Goal: Task Accomplishment & Management: Manage account settings

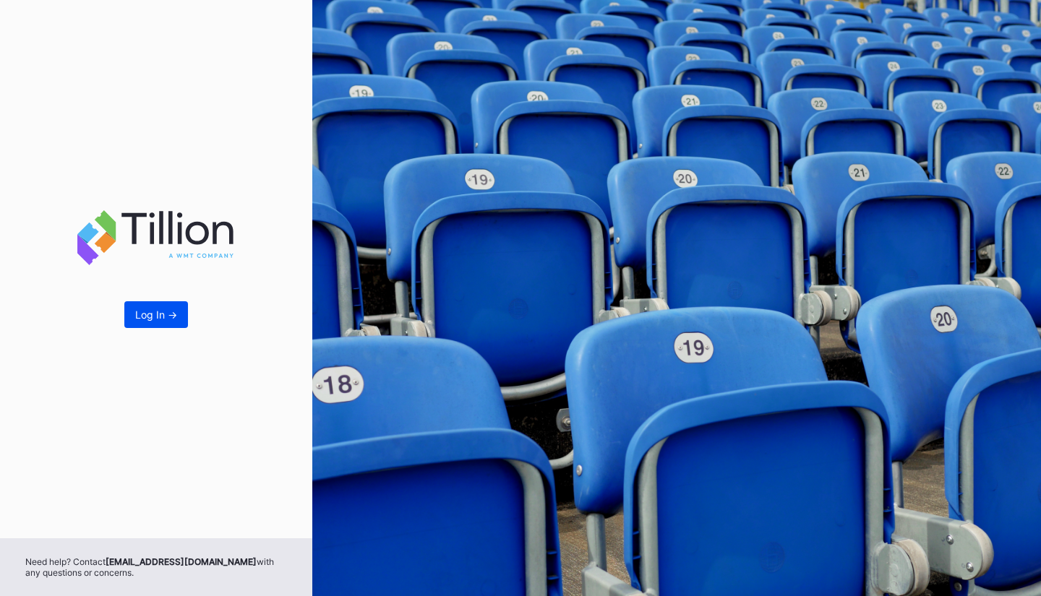
click at [171, 311] on div "Log In ->" at bounding box center [156, 315] width 42 height 12
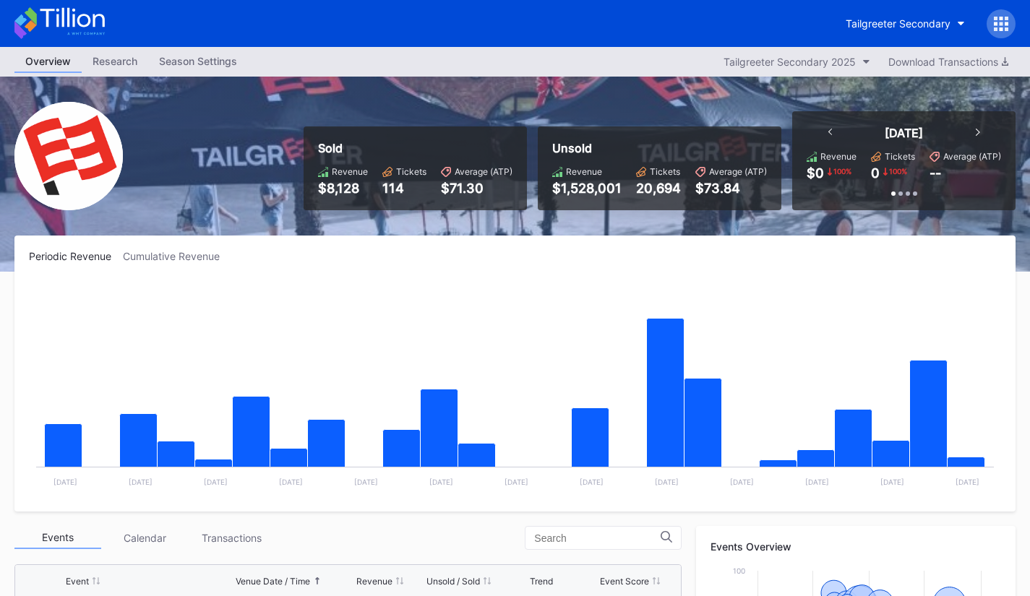
scroll to position [940, 0]
click at [904, 153] on div "Tickets" at bounding box center [900, 156] width 30 height 11
click at [979, 124] on div "[DATE] Revenue $0 100 % Tickets 0 100 % Average (ATP) -- Past 7 Days Revenue $2…" at bounding box center [903, 160] width 223 height 99
click at [974, 133] on div "[DATE]" at bounding box center [904, 133] width 181 height 14
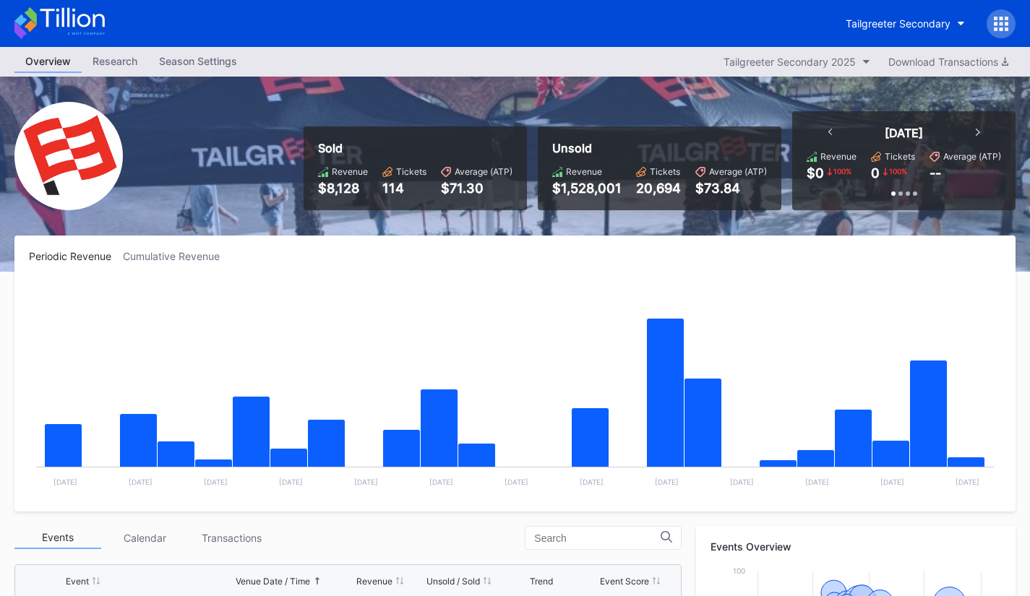
click at [978, 132] on icon at bounding box center [978, 132] width 4 height 7
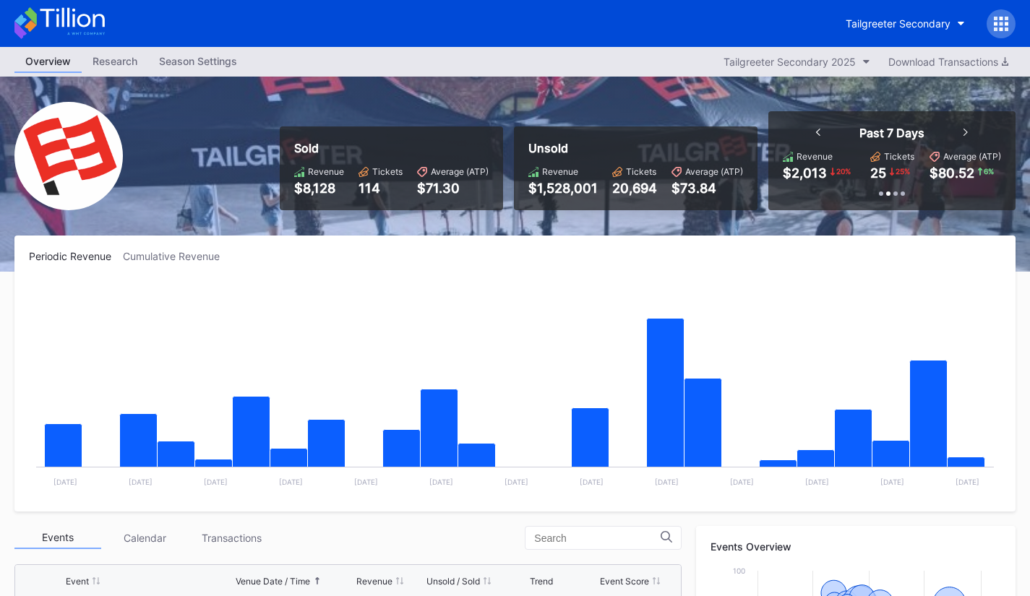
click at [978, 132] on div "Past 7 Days" at bounding box center [892, 133] width 181 height 14
click at [965, 131] on icon at bounding box center [966, 132] width 4 height 7
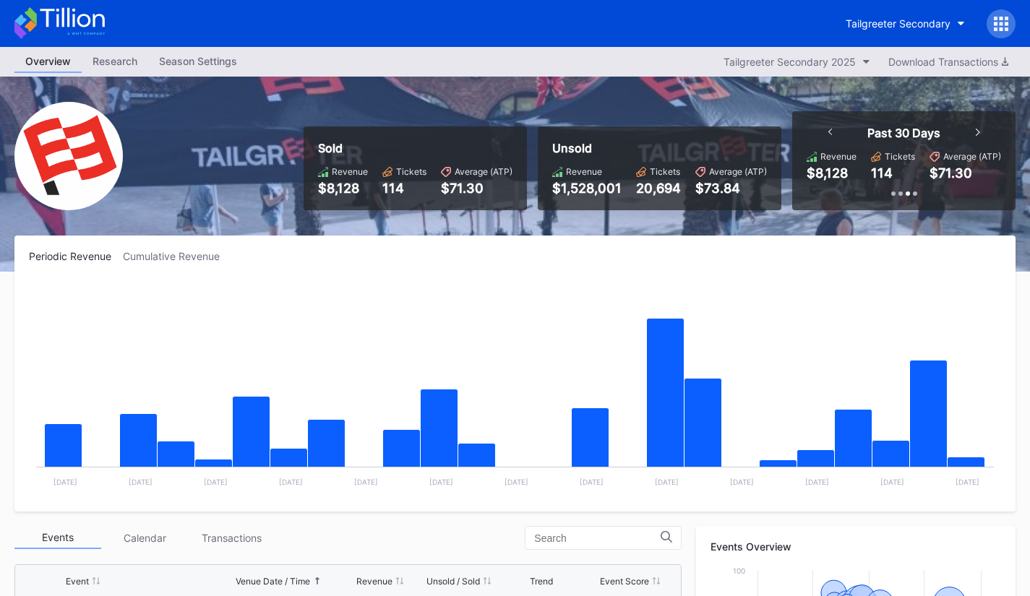
click at [909, 192] on div at bounding box center [908, 194] width 4 height 4
click at [829, 140] on div at bounding box center [830, 133] width 4 height 14
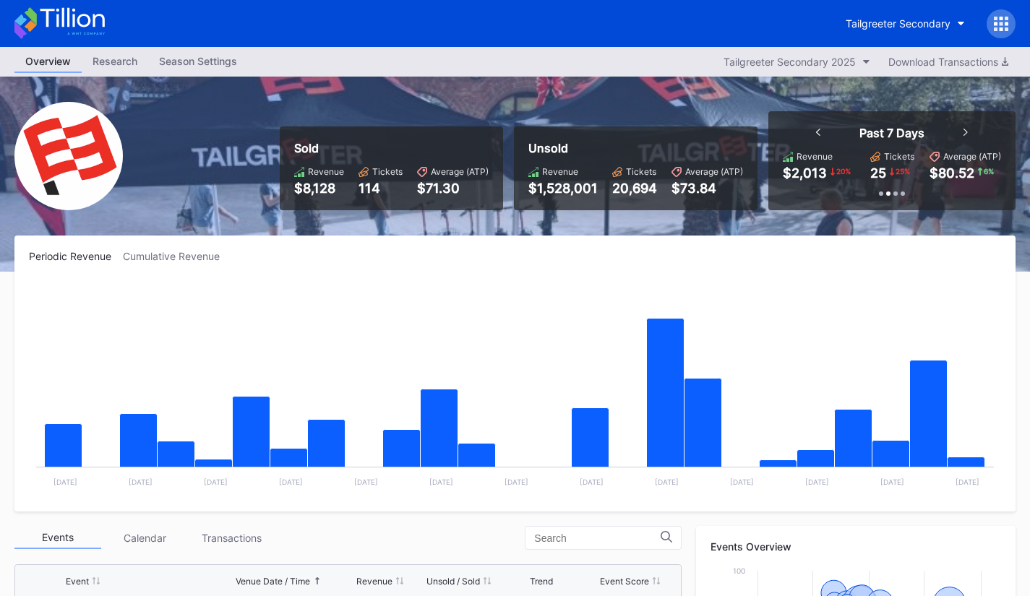
click at [875, 131] on div "Past 7 Days" at bounding box center [891, 133] width 65 height 14
click at [836, 166] on div "20 %" at bounding box center [843, 172] width 17 height 12
click at [808, 169] on div "$2,013" at bounding box center [805, 173] width 44 height 15
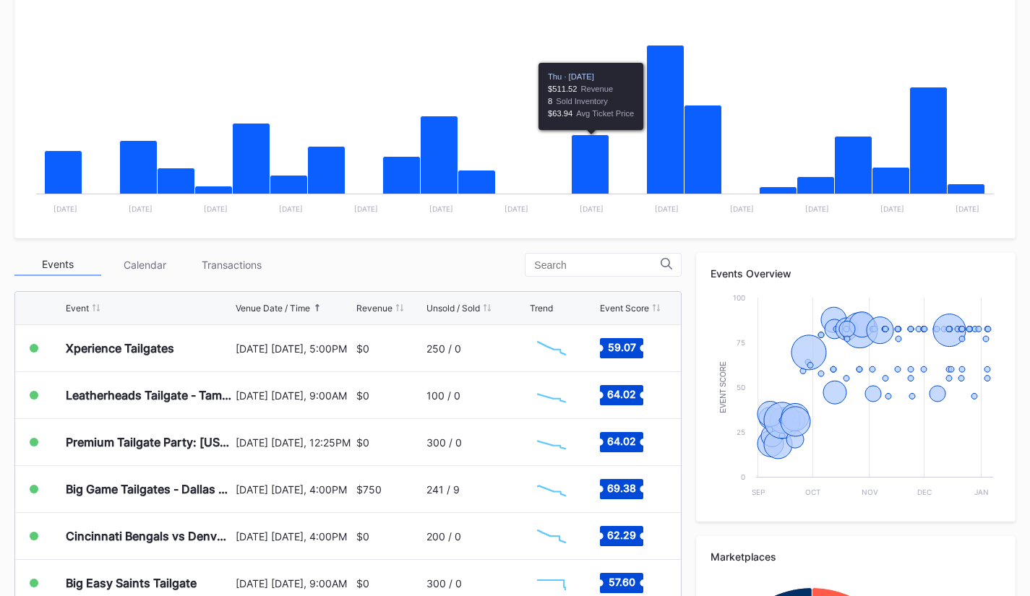
scroll to position [275, 0]
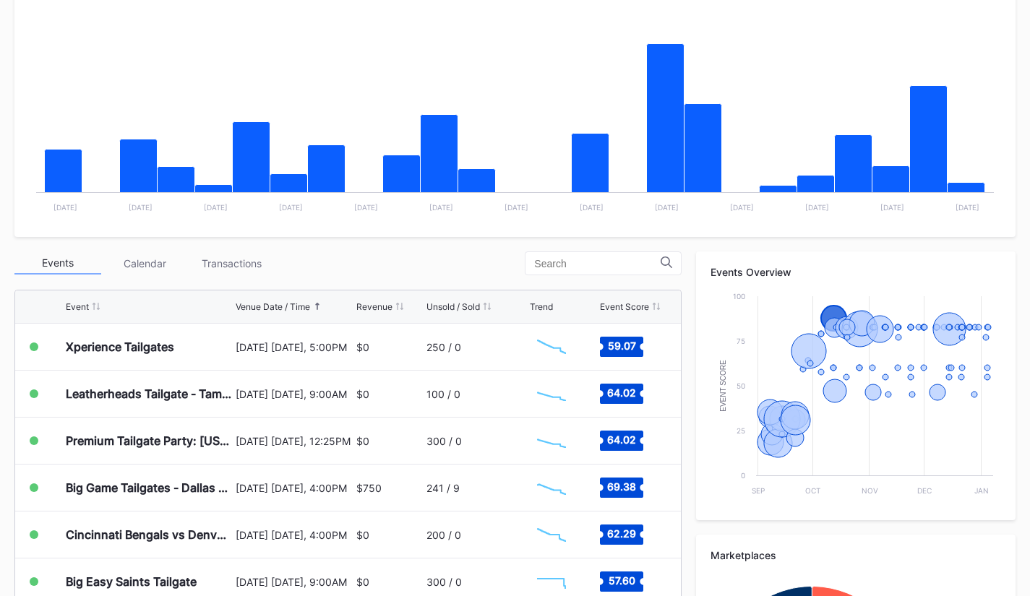
click at [137, 261] on div "Calendar" at bounding box center [144, 263] width 87 height 22
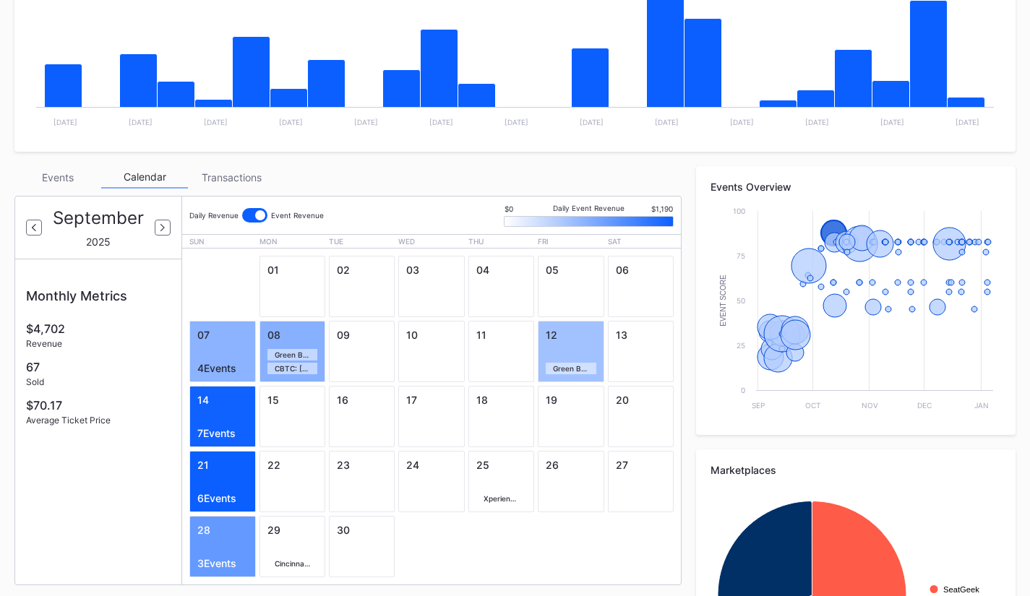
scroll to position [392, 0]
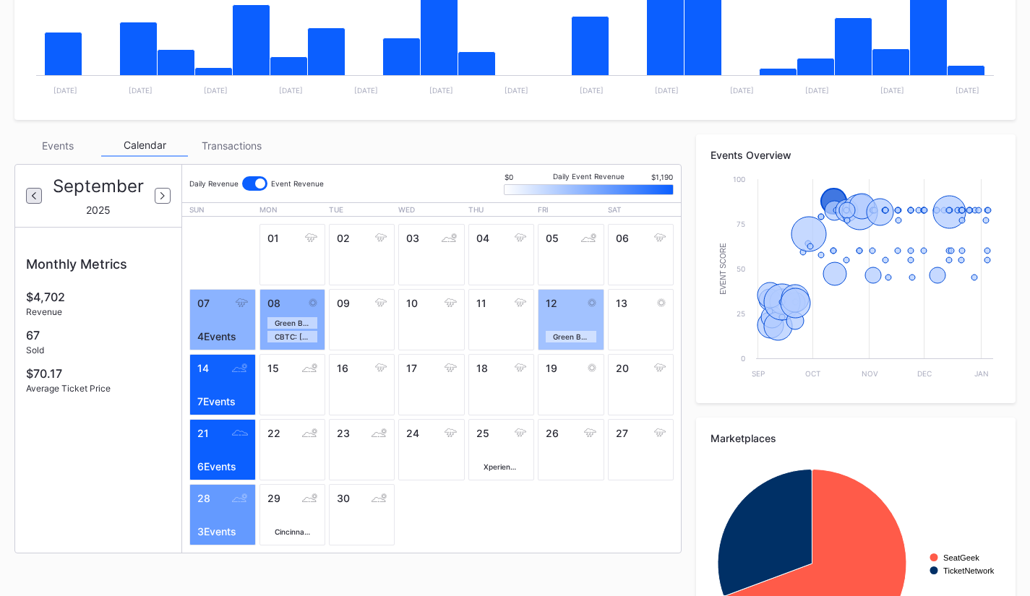
click at [37, 197] on div at bounding box center [34, 196] width 16 height 16
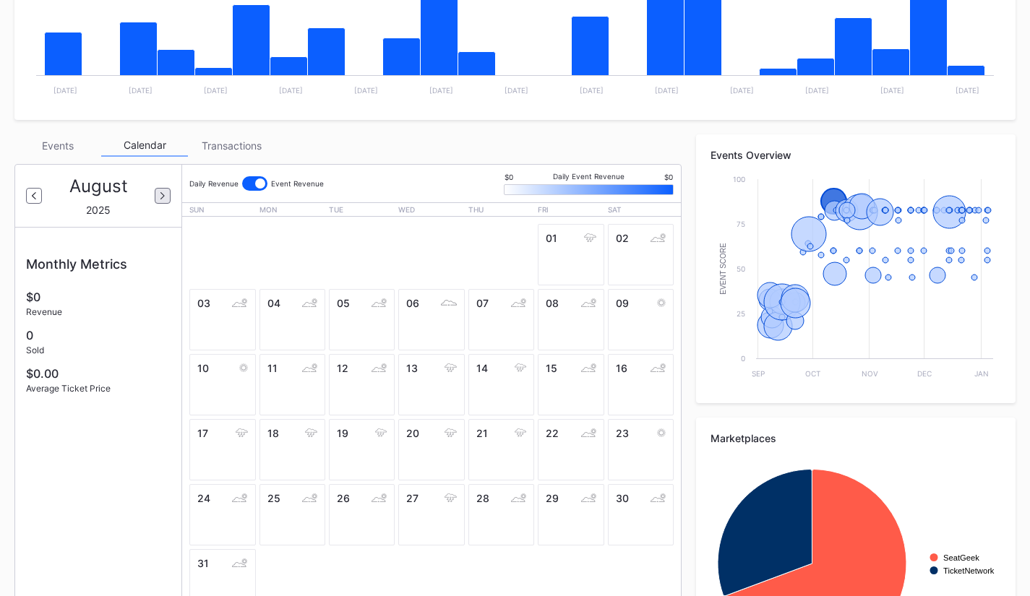
click at [158, 195] on div at bounding box center [163, 196] width 16 height 16
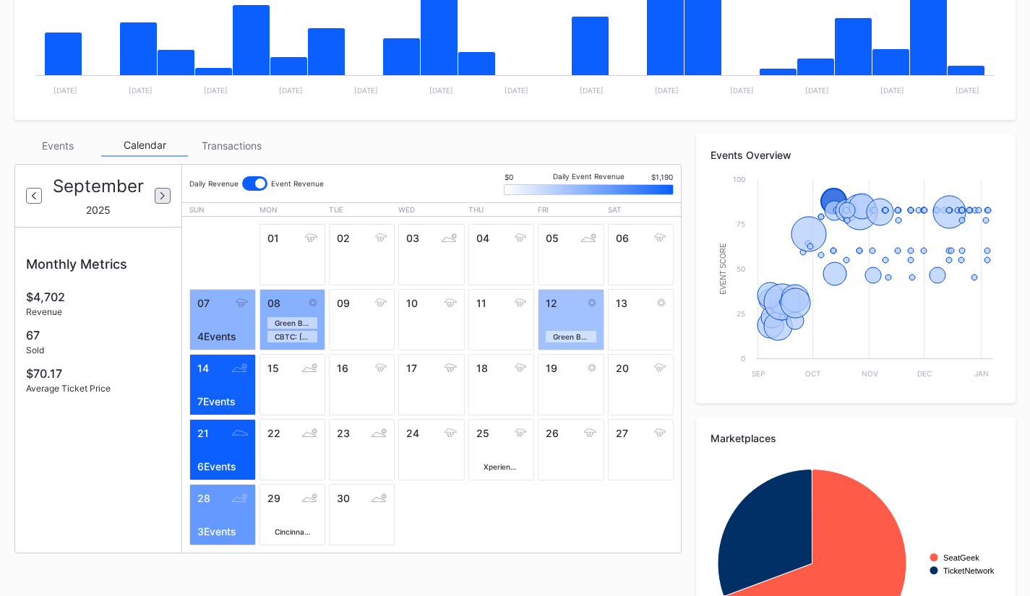
click at [158, 195] on div at bounding box center [163, 196] width 16 height 16
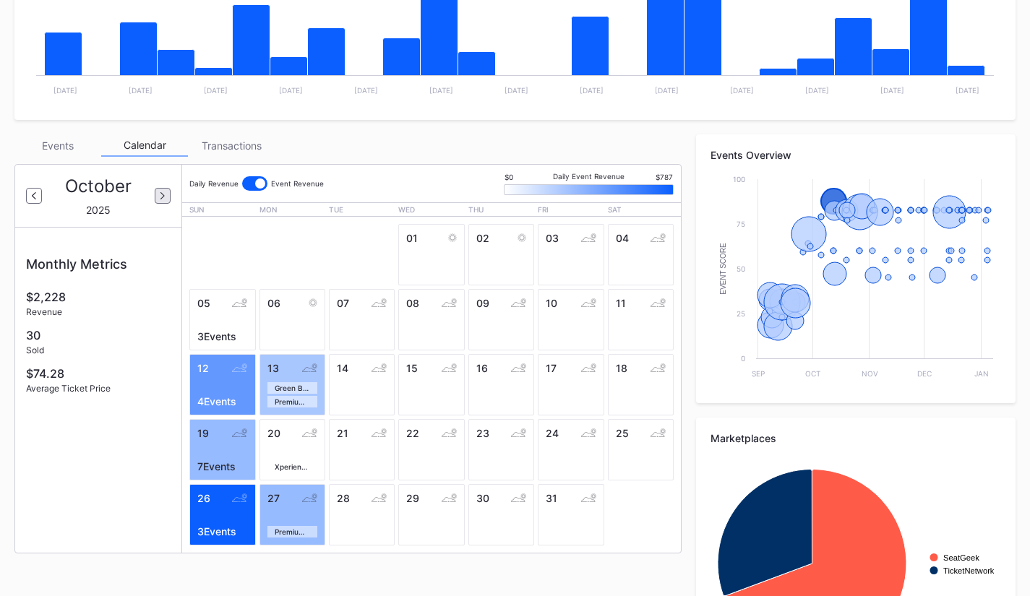
click at [158, 195] on div at bounding box center [163, 196] width 16 height 16
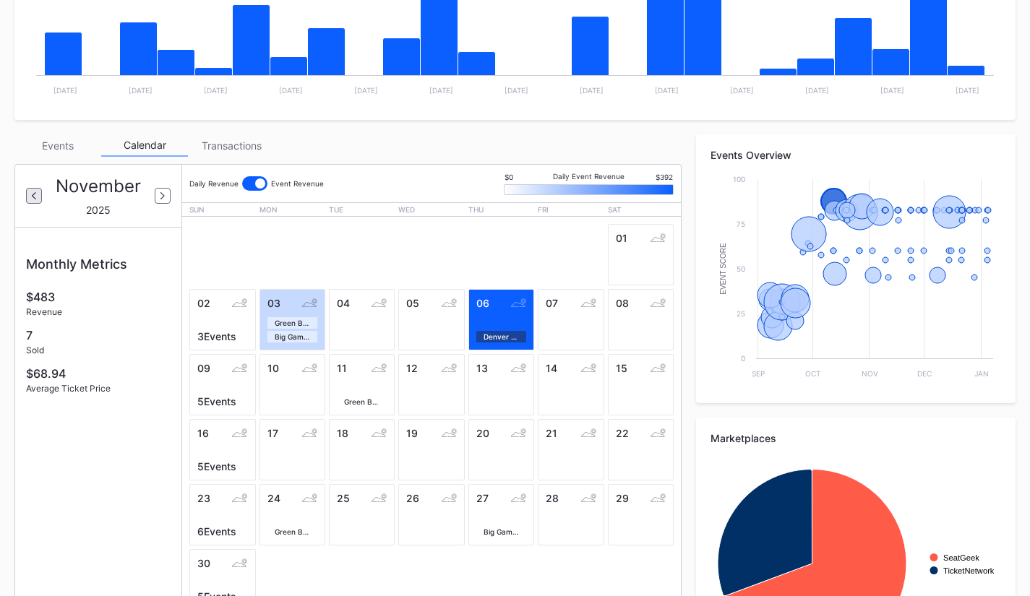
click at [30, 199] on div at bounding box center [34, 196] width 16 height 16
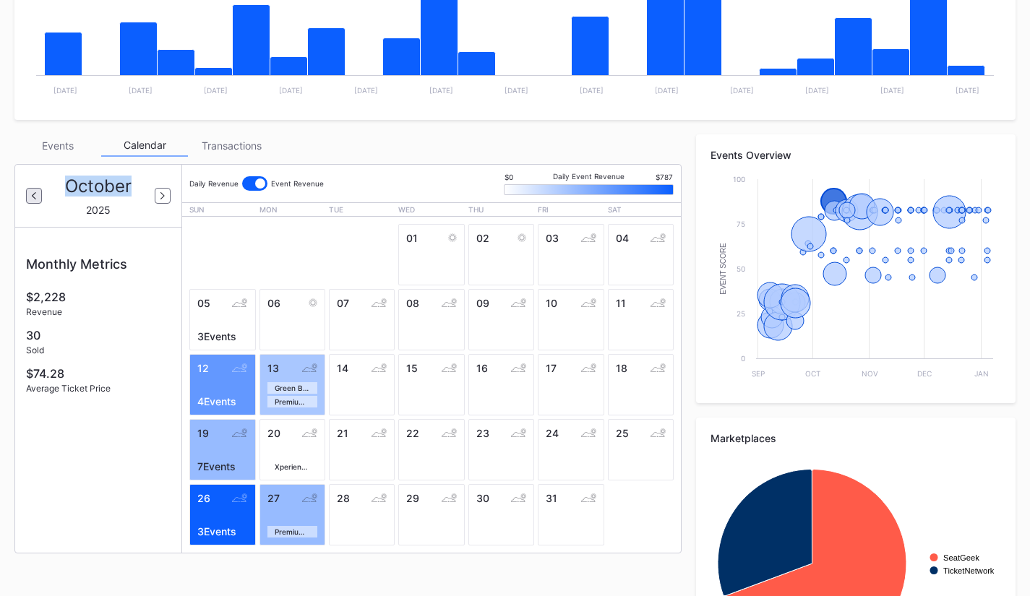
click at [30, 199] on div at bounding box center [34, 196] width 16 height 16
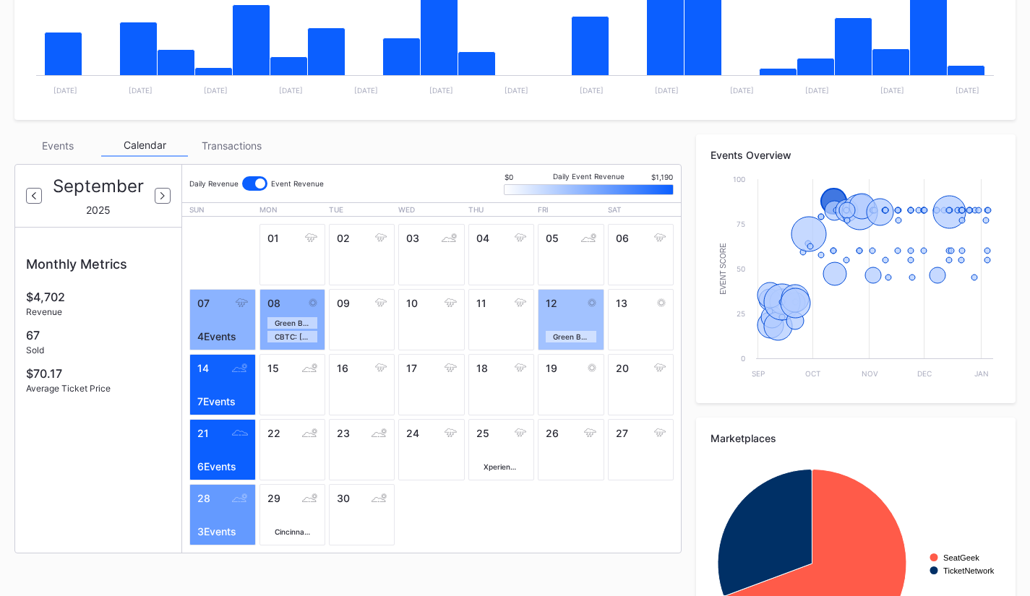
click at [227, 144] on div "Transactions" at bounding box center [231, 145] width 87 height 22
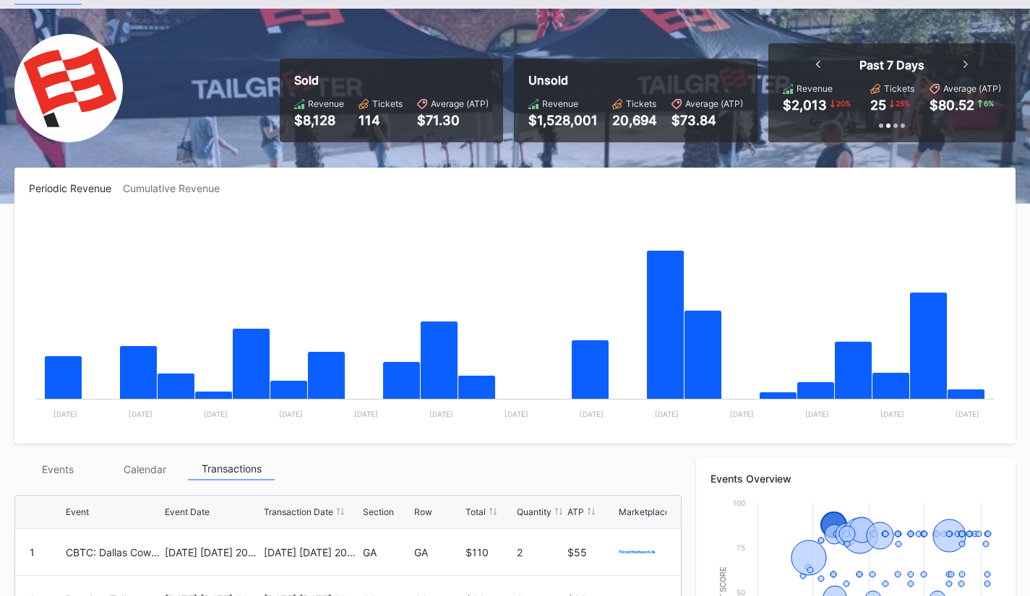
scroll to position [0, 0]
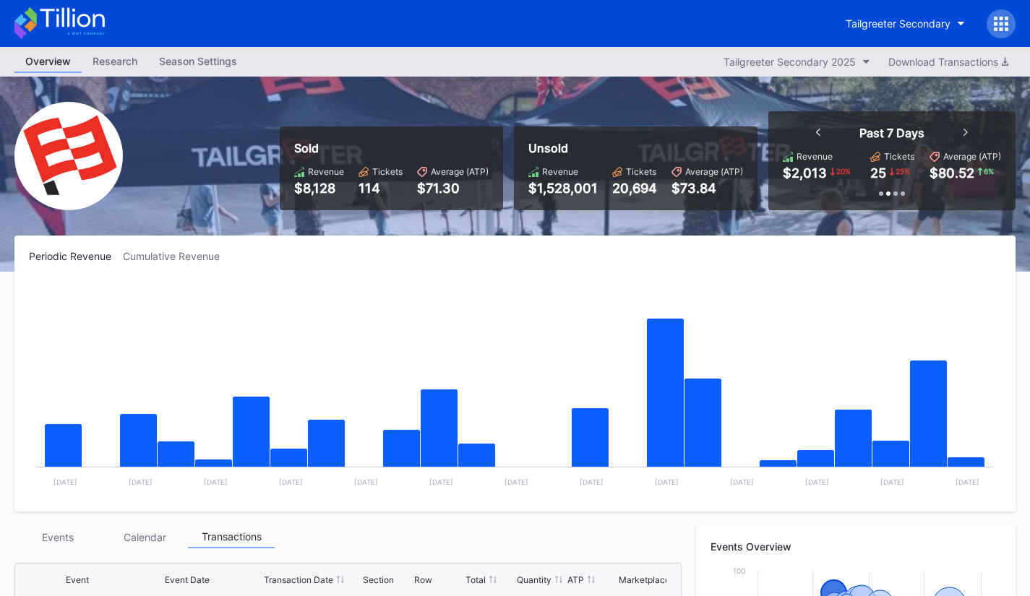
click at [698, 162] on div "Unsold Revenue $1,528,001 Tickets 20,694 Average (ATP) $73.84" at bounding box center [636, 169] width 244 height 84
click at [124, 64] on div "Research" at bounding box center [115, 61] width 67 height 21
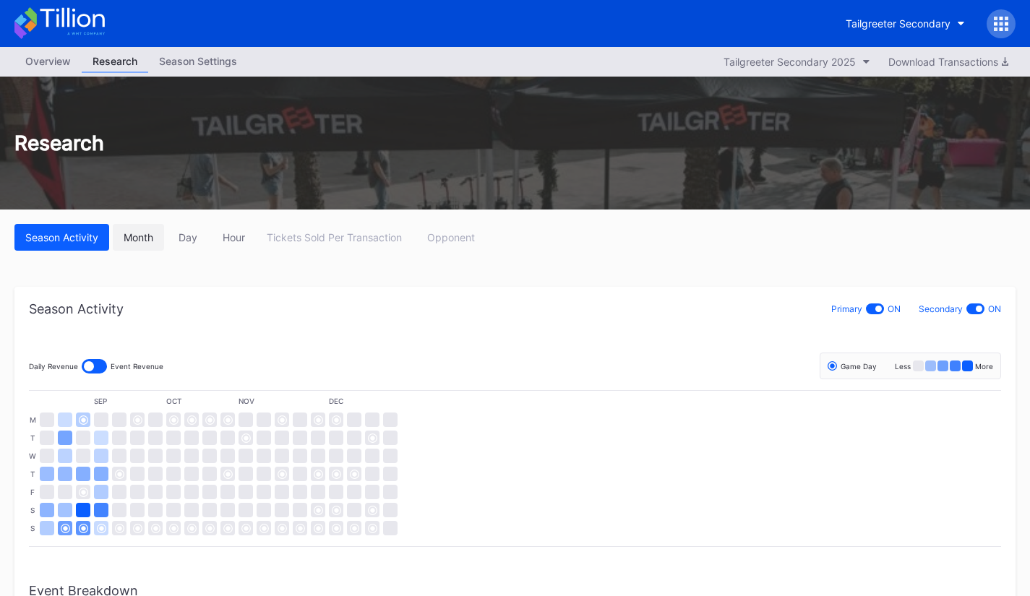
click at [128, 234] on div "Month" at bounding box center [139, 237] width 30 height 12
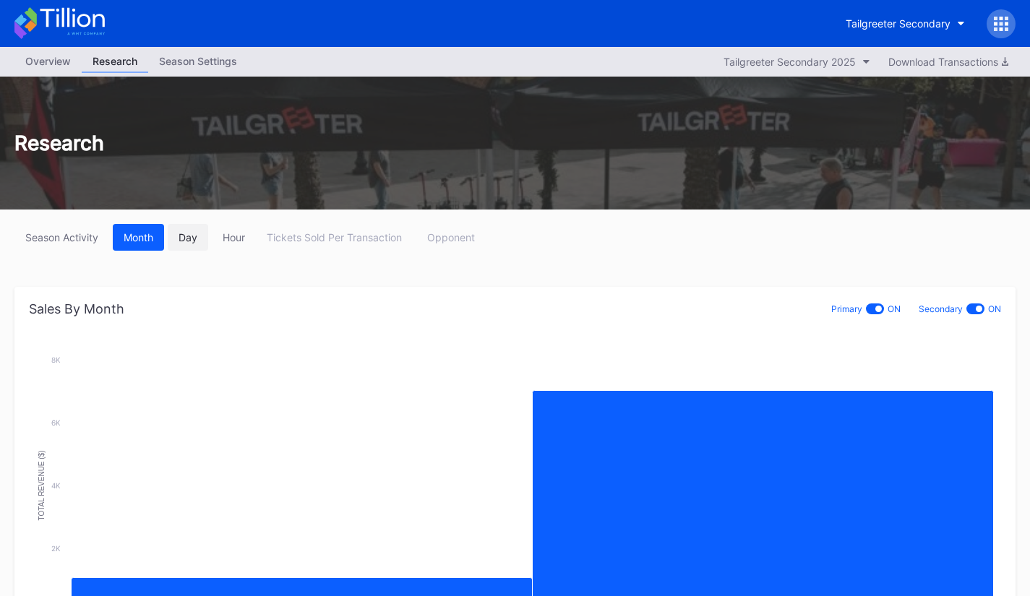
click at [197, 239] on div "Day" at bounding box center [188, 237] width 19 height 12
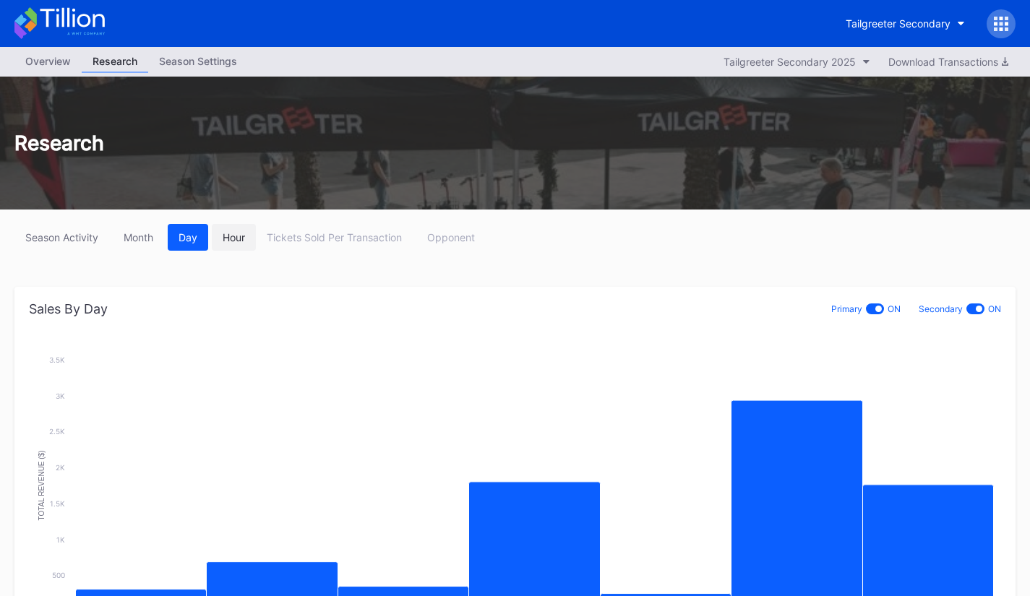
click at [231, 239] on div "Hour" at bounding box center [234, 237] width 22 height 12
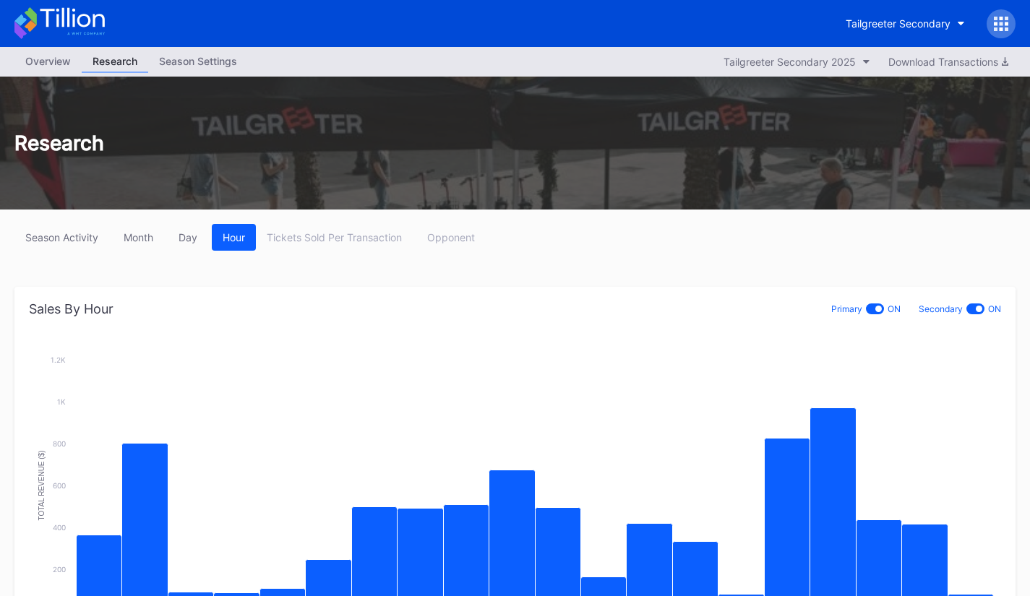
click at [215, 72] on link "Season Settings" at bounding box center [198, 62] width 100 height 22
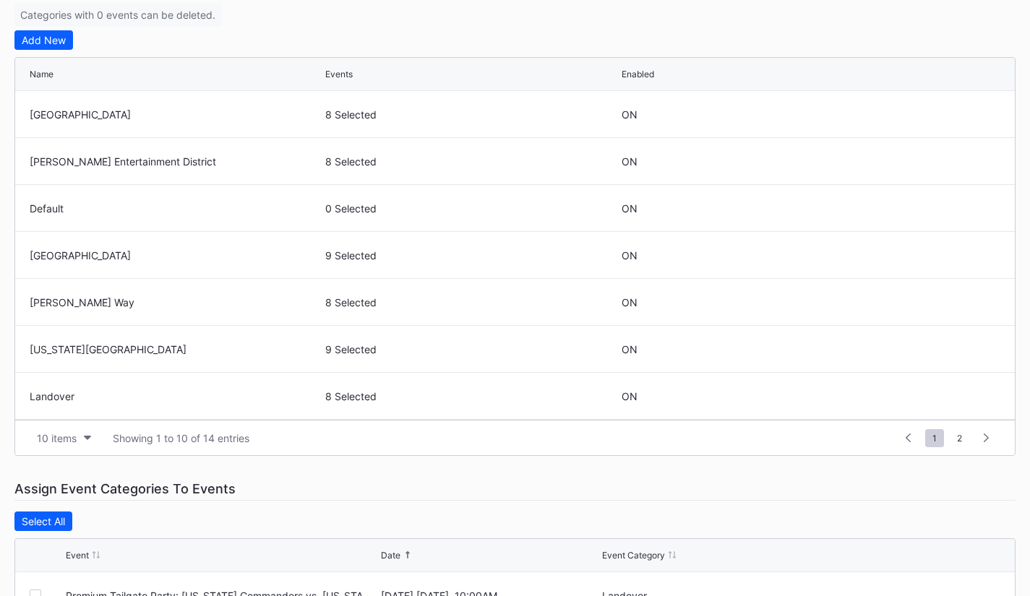
scroll to position [325, 0]
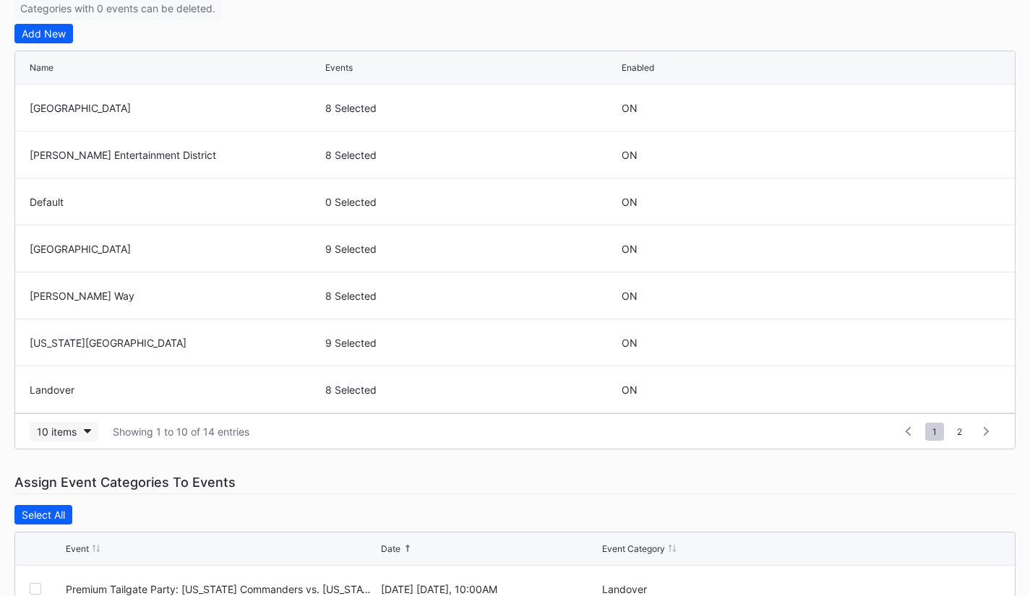
click at [93, 431] on button "10 items" at bounding box center [64, 432] width 69 height 20
click at [74, 489] on div "50 items" at bounding box center [60, 495] width 41 height 12
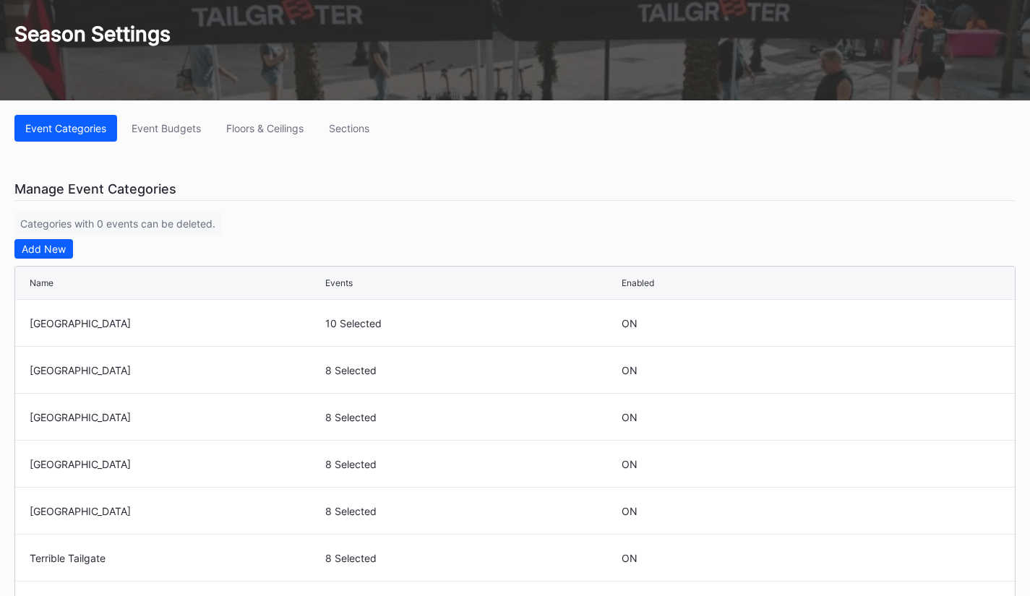
scroll to position [0, 0]
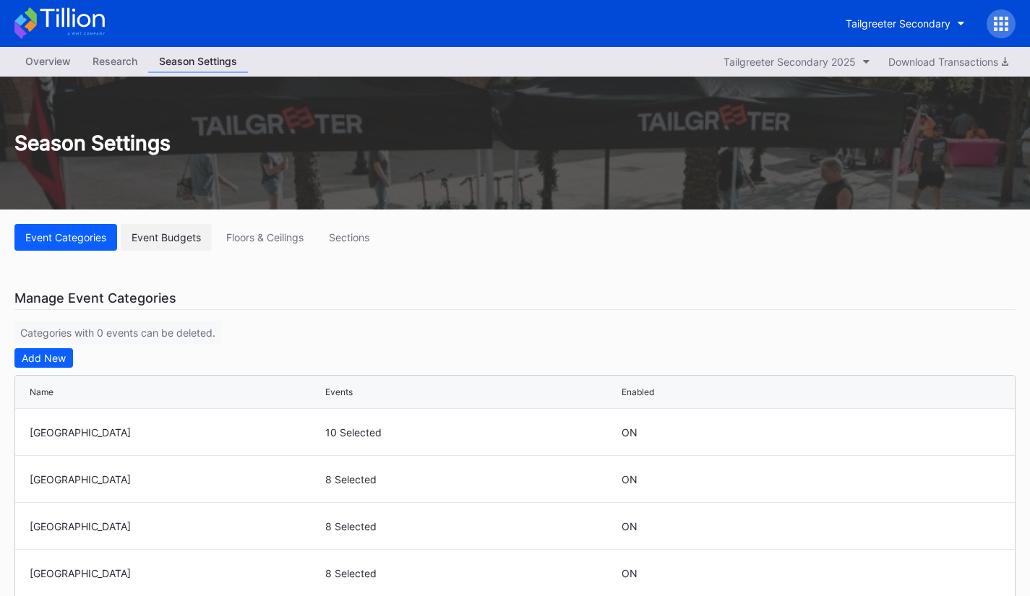
click at [188, 233] on div "Event Budgets" at bounding box center [166, 237] width 69 height 12
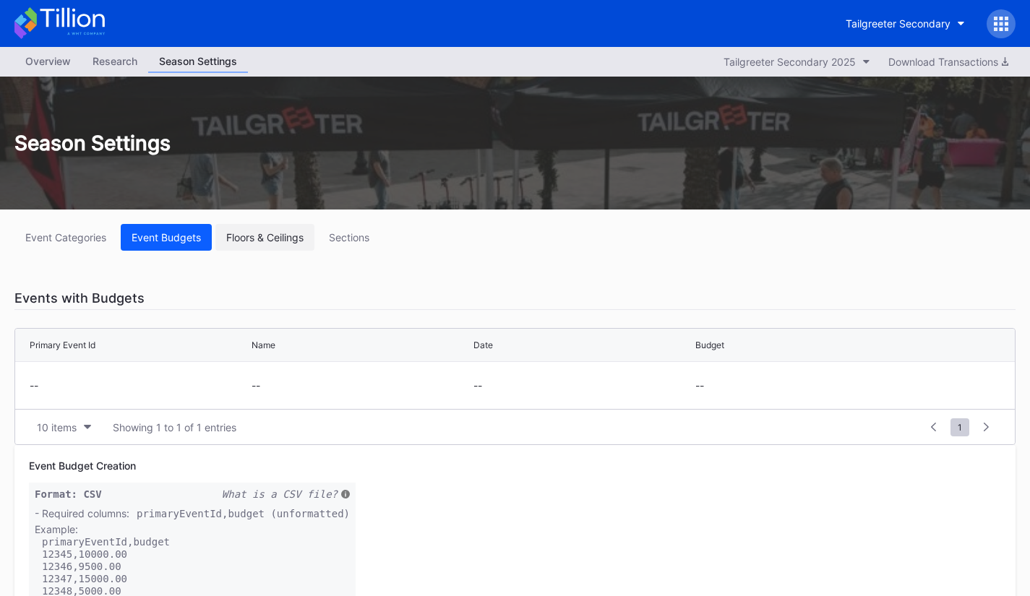
click at [263, 236] on div "Floors & Ceilings" at bounding box center [264, 237] width 77 height 12
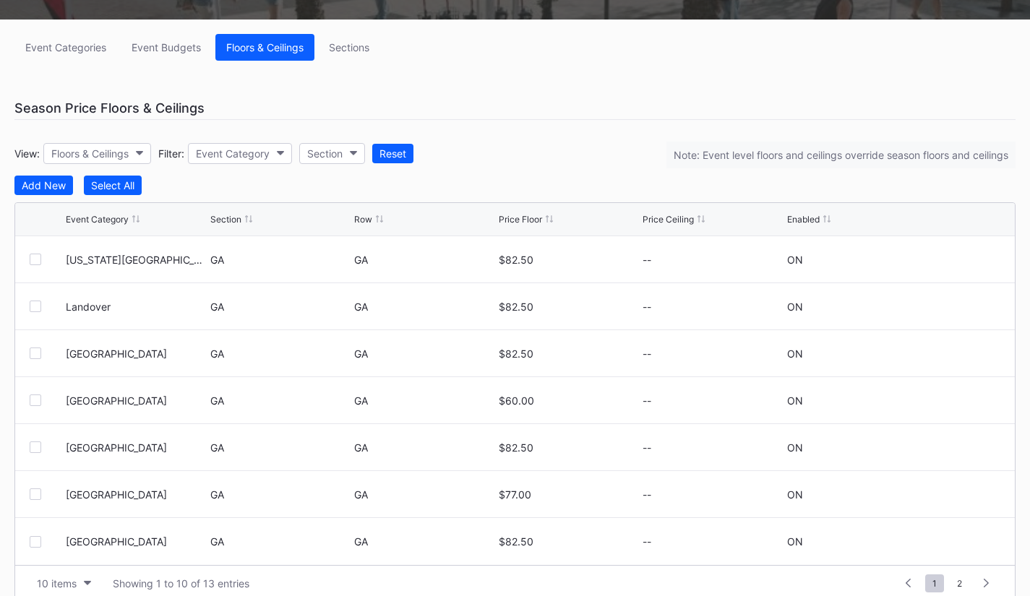
scroll to position [210, 0]
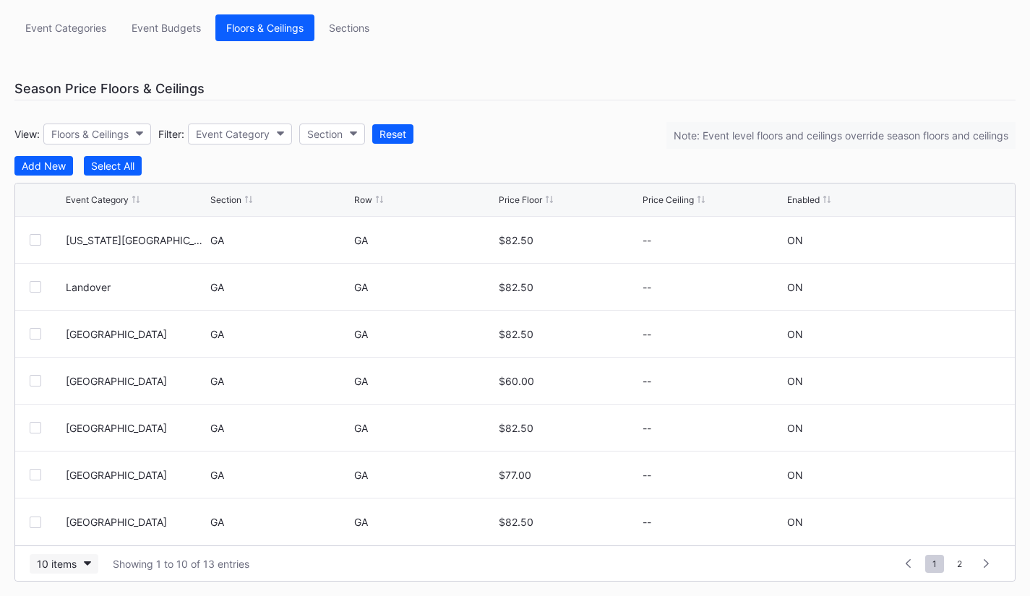
click at [86, 568] on button "10 items" at bounding box center [64, 564] width 69 height 20
click at [79, 492] on div "100 items" at bounding box center [64, 501] width 69 height 27
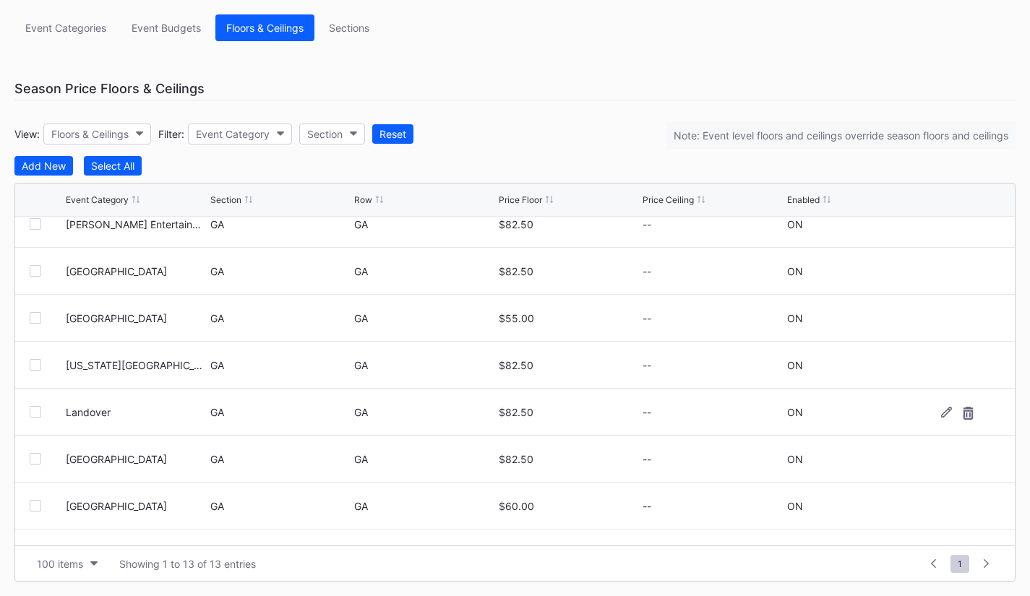
scroll to position [4, 0]
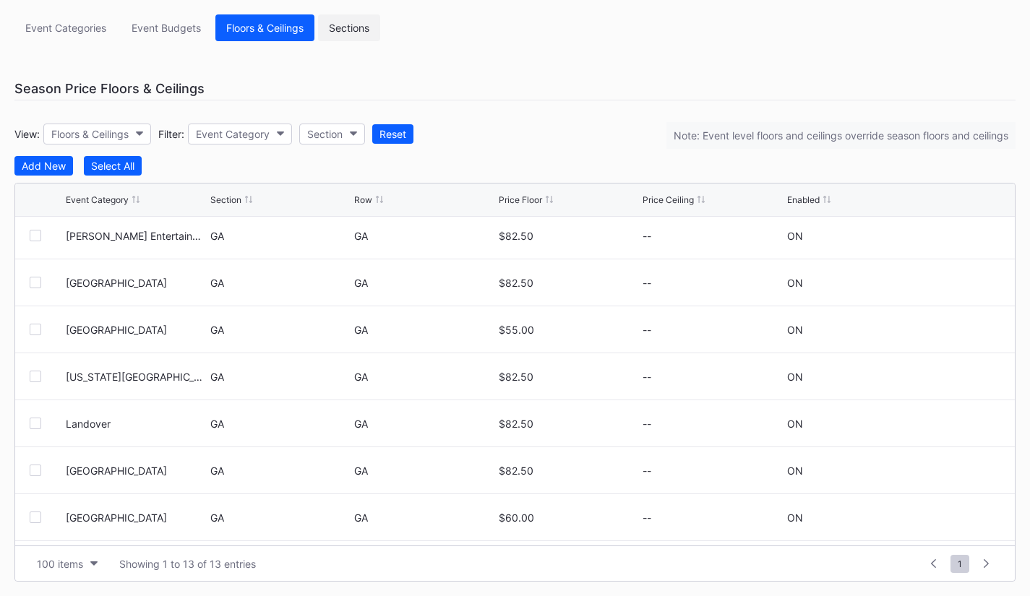
click at [353, 20] on button "Sections" at bounding box center [349, 27] width 62 height 27
